Goal: Task Accomplishment & Management: Use online tool/utility

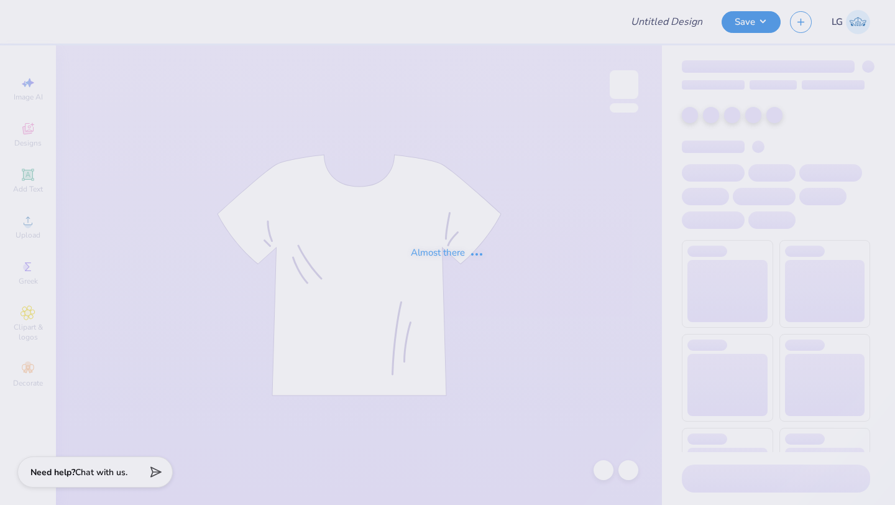
type input "CB"
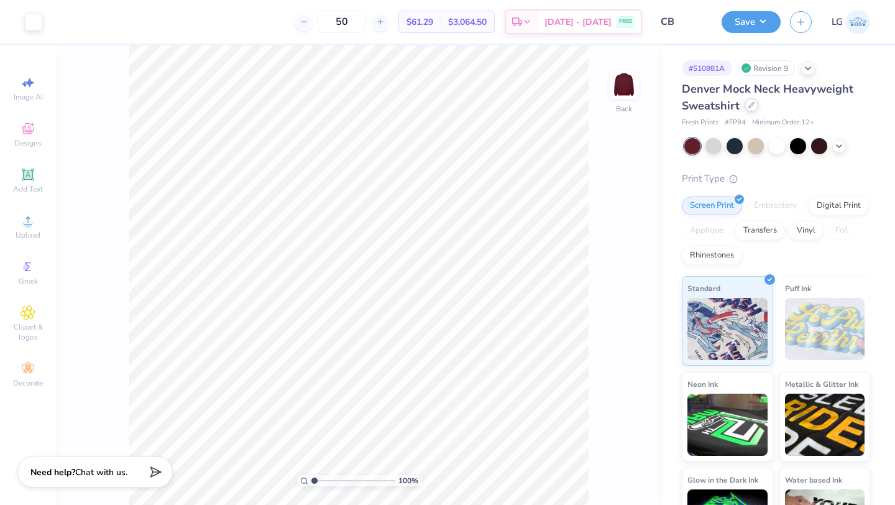
click at [754, 106] on div at bounding box center [751, 105] width 14 height 14
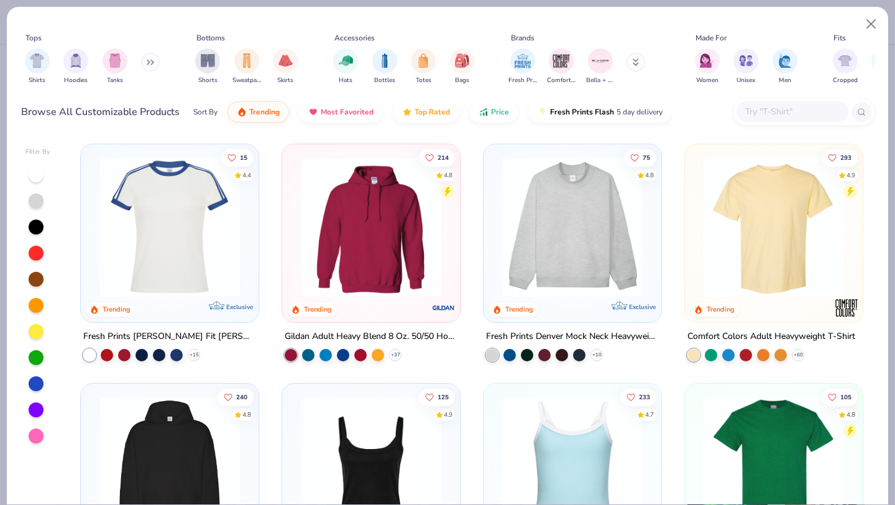
click at [769, 109] on input "text" at bounding box center [792, 111] width 96 height 14
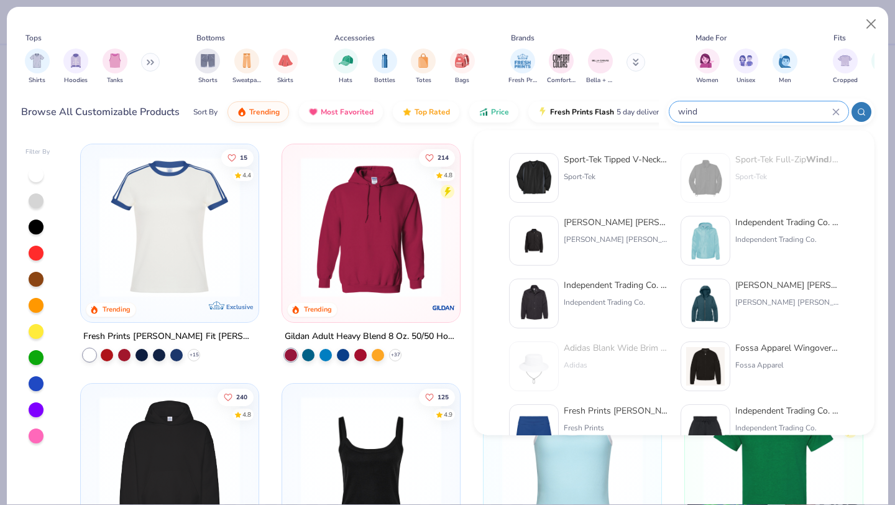
type input "wind"
click at [550, 178] on img at bounding box center [533, 177] width 39 height 39
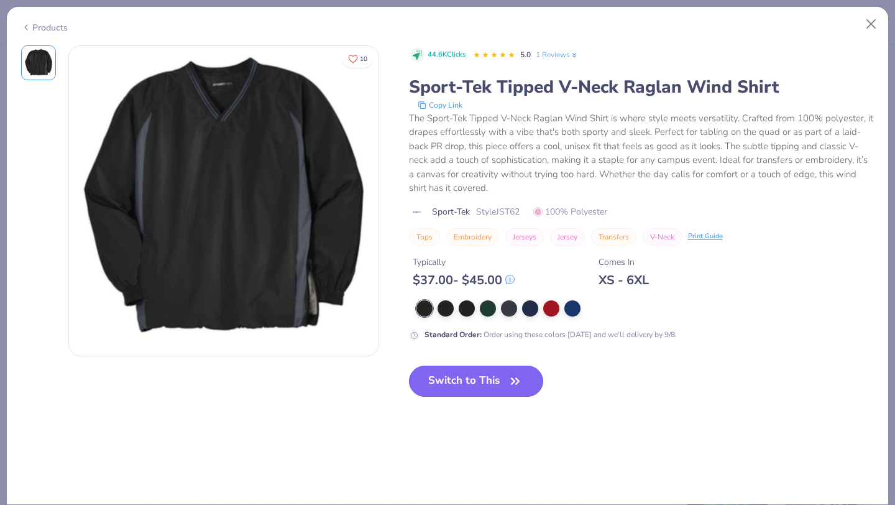
click at [467, 387] on button "Switch to This" at bounding box center [476, 380] width 135 height 31
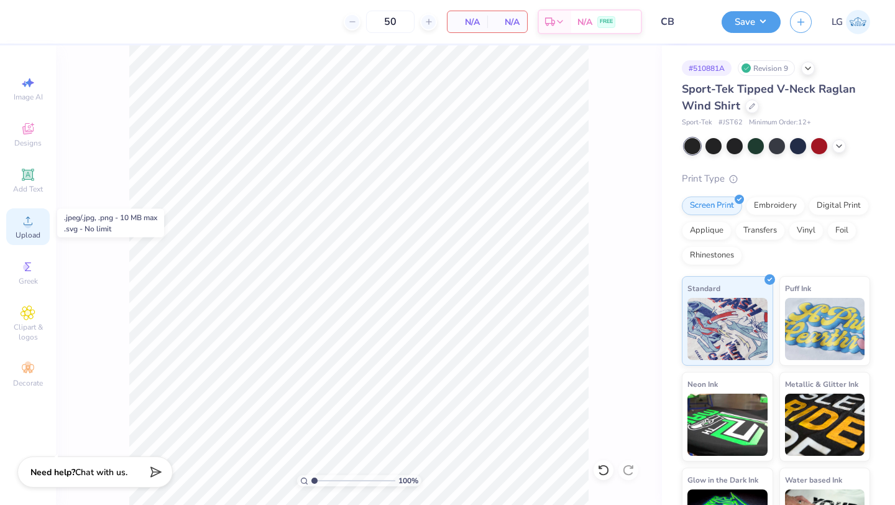
click at [29, 226] on circle at bounding box center [27, 224] width 7 height 7
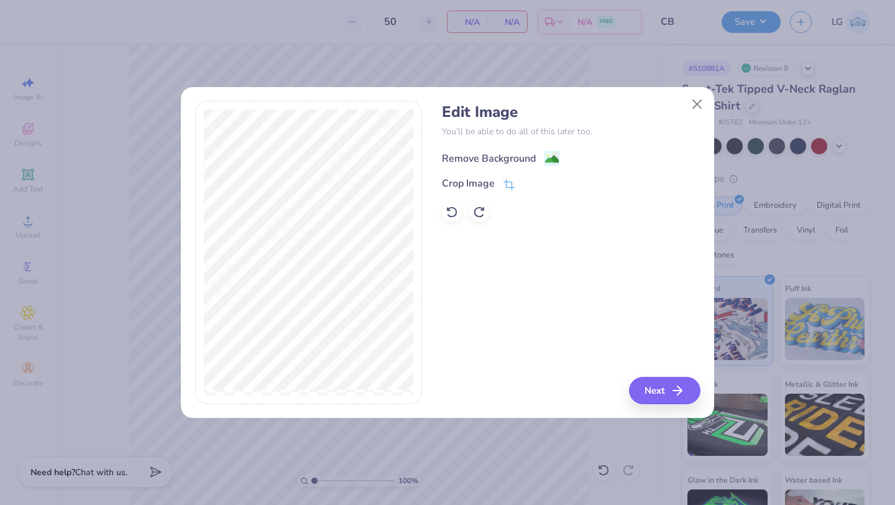
click at [482, 163] on div "Remove Background" at bounding box center [489, 158] width 94 height 15
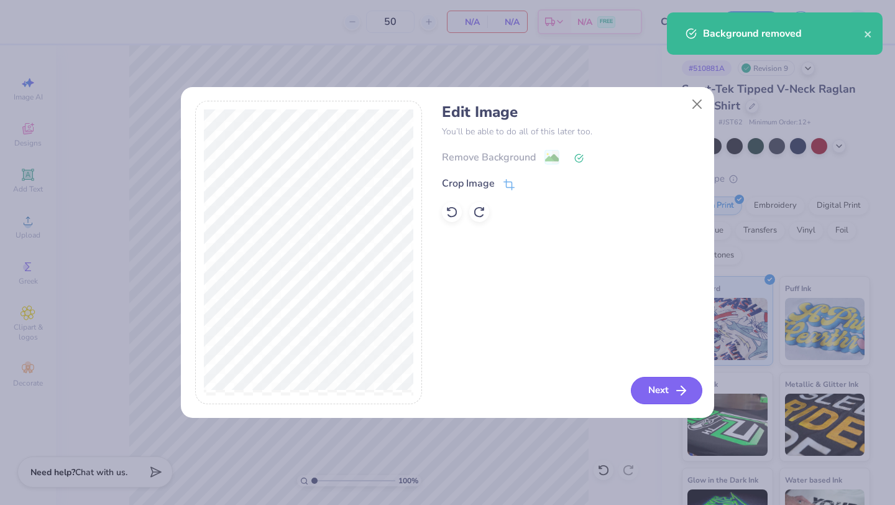
click at [664, 388] on button "Next" at bounding box center [666, 390] width 71 height 27
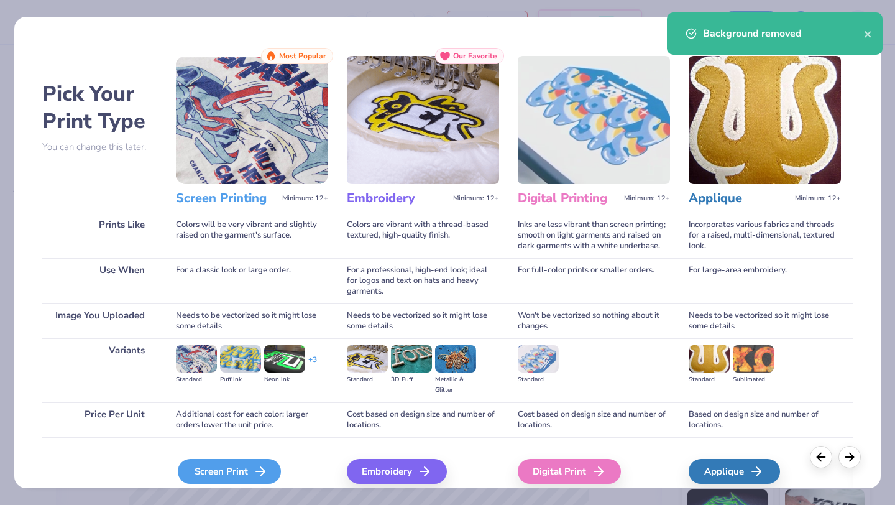
click at [227, 471] on div "Screen Print" at bounding box center [229, 471] width 103 height 25
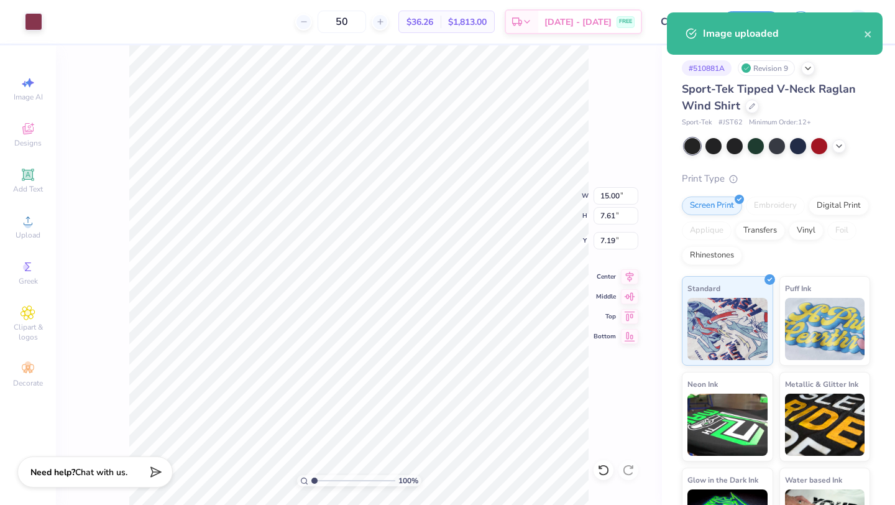
click at [35, 10] on div "Art colors" at bounding box center [21, 21] width 42 height 43
click at [35, 17] on div at bounding box center [33, 20] width 17 height 17
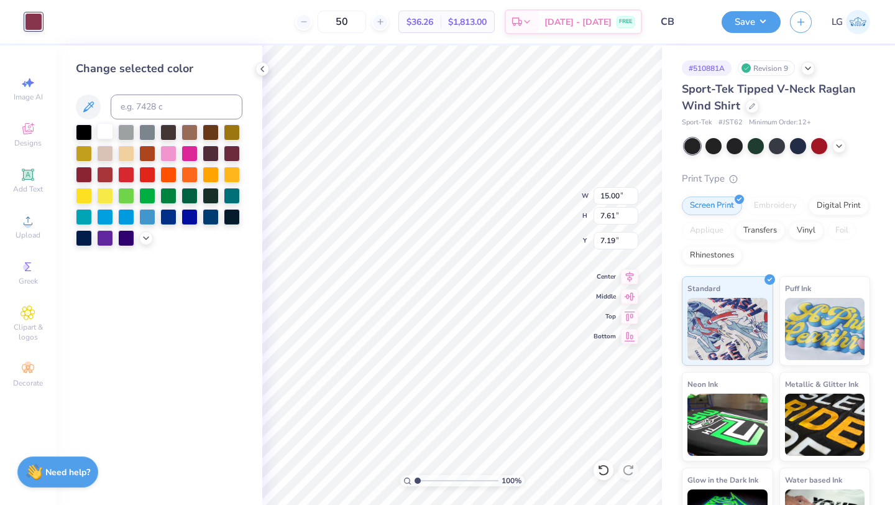
click at [106, 134] on div at bounding box center [105, 131] width 16 height 16
type input "3.00"
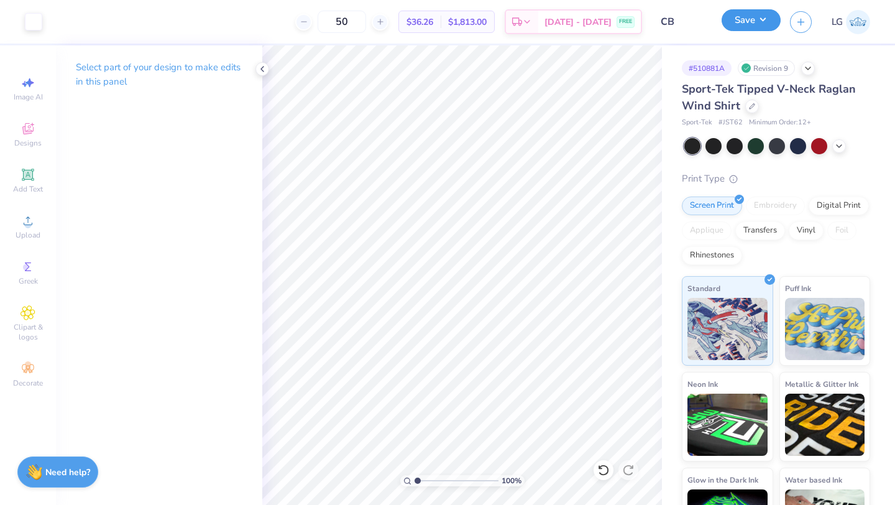
click at [741, 24] on button "Save" at bounding box center [750, 20] width 59 height 22
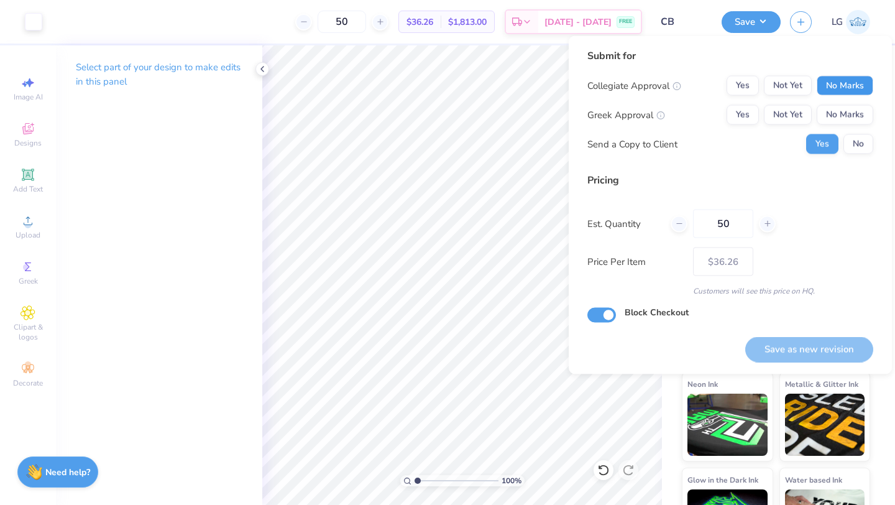
click at [854, 89] on button "No Marks" at bounding box center [844, 86] width 57 height 20
click at [852, 114] on button "No Marks" at bounding box center [844, 115] width 57 height 20
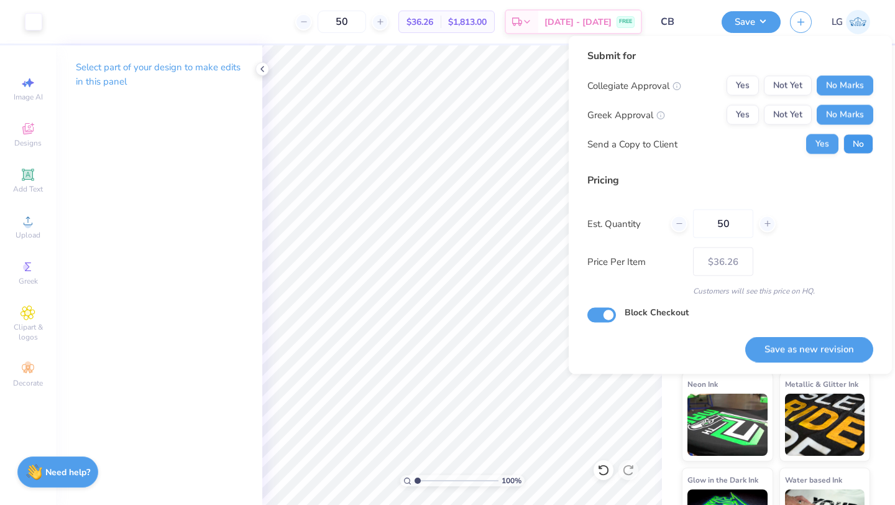
click at [856, 138] on button "No" at bounding box center [858, 144] width 30 height 20
click at [811, 358] on button "Save as new revision" at bounding box center [809, 348] width 128 height 25
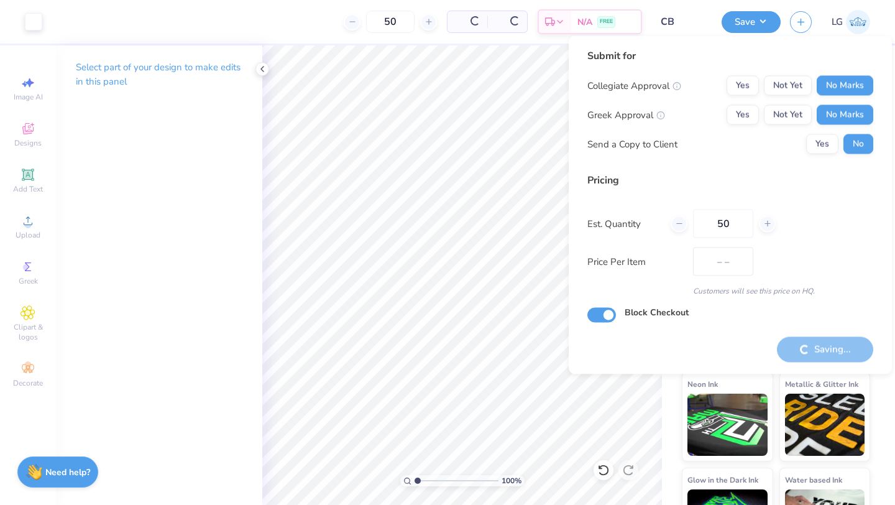
type input "$36.26"
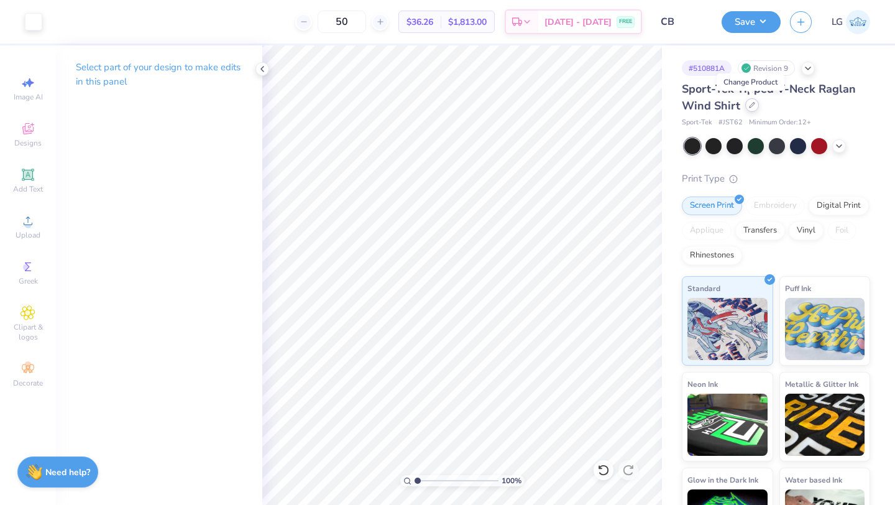
click at [752, 107] on icon at bounding box center [752, 105] width 6 height 6
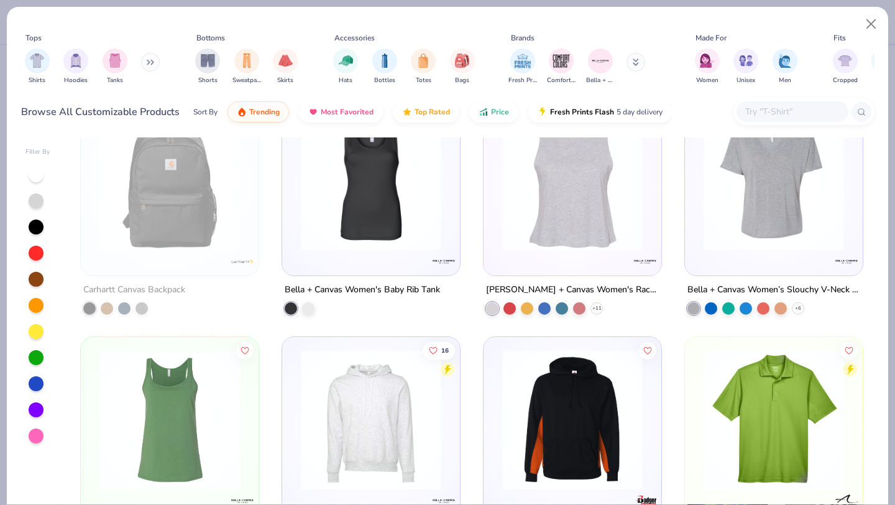
scroll to position [8434, 0]
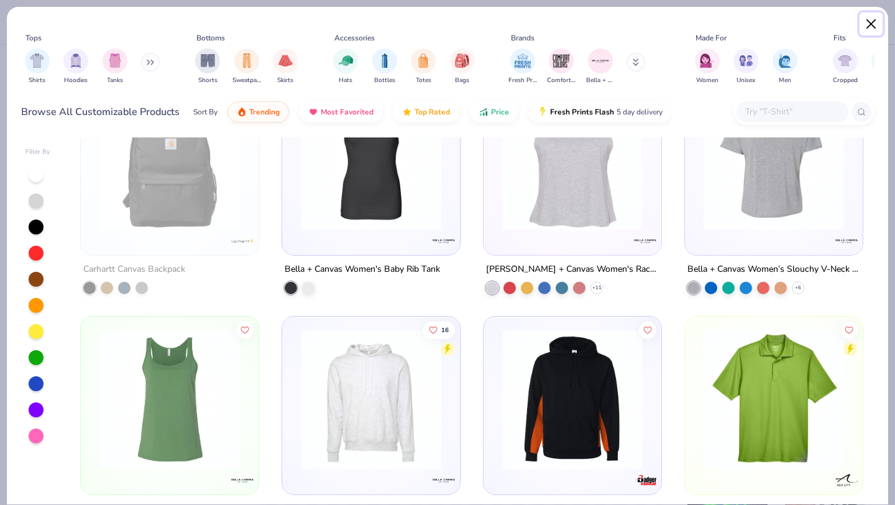
click at [871, 16] on button "Close" at bounding box center [871, 24] width 24 height 24
